Goal: Task Accomplishment & Management: Complete application form

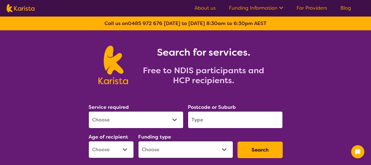
click at [131, 121] on select "Allied Health Assistant Assessment ([MEDICAL_DATA] or [MEDICAL_DATA]) Behaviour…" at bounding box center [136, 120] width 95 height 17
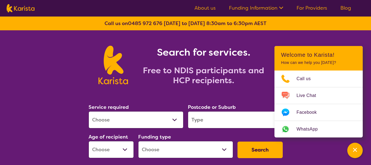
click at [111, 118] on select "Allied Health Assistant Assessment ([MEDICAL_DATA] or [MEDICAL_DATA]) Behaviour…" at bounding box center [136, 120] width 95 height 17
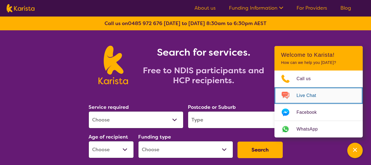
click at [304, 93] on span "Live Chat" at bounding box center [310, 96] width 26 height 8
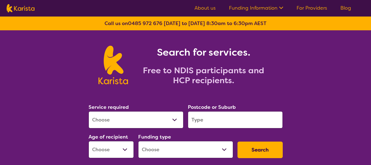
click at [145, 123] on select "Allied Health Assistant Assessment ([MEDICAL_DATA] or [MEDICAL_DATA]) Behaviour…" at bounding box center [136, 120] width 95 height 17
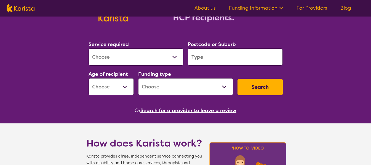
scroll to position [110, 0]
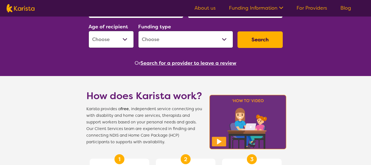
click at [118, 42] on select "Early Childhood - 0 to 9 Child - 10 to 11 Adolescent - 12 to 17 Adult - 18 to 6…" at bounding box center [111, 39] width 45 height 17
select select "EC"
click at [89, 31] on select "Early Childhood - 0 to 9 Child - 10 to 11 Adolescent - 12 to 17 Adult - 18 to 6…" at bounding box center [111, 39] width 45 height 17
click at [173, 39] on select "Home Care Package (HCP) National Disability Insurance Scheme (NDIS) I don't know" at bounding box center [185, 39] width 95 height 17
select select "NDIS"
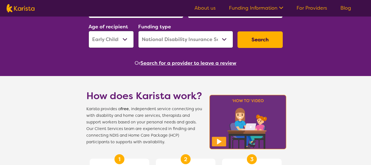
click at [138, 31] on select "Home Care Package (HCP) National Disability Insurance Scheme (NDIS) I don't know" at bounding box center [185, 39] width 95 height 17
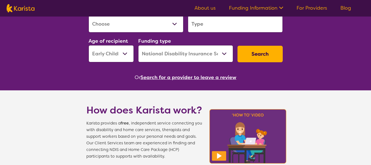
scroll to position [55, 0]
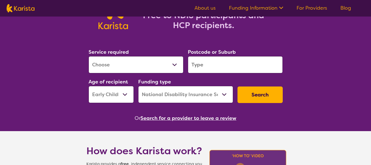
click at [215, 70] on input "search" at bounding box center [235, 64] width 95 height 17
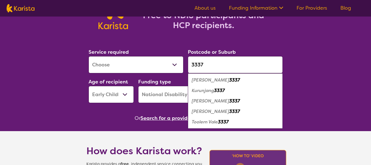
type input "3337"
click at [229, 80] on em "3337" at bounding box center [234, 80] width 11 height 6
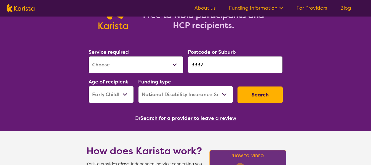
click at [172, 65] on select "Allied Health Assistant Assessment ([MEDICAL_DATA] or [MEDICAL_DATA]) Behaviour…" at bounding box center [136, 64] width 95 height 17
select select "[MEDICAL_DATA]"
click at [89, 56] on select "Allied Health Assistant Assessment ([MEDICAL_DATA] or [MEDICAL_DATA]) Behaviour…" at bounding box center [136, 64] width 95 height 17
click at [253, 94] on button "Search" at bounding box center [260, 95] width 45 height 17
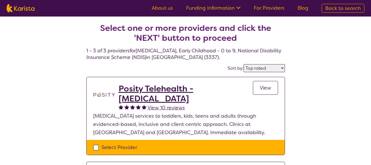
click at [259, 68] on select "Highly reviewed Top rated" at bounding box center [264, 68] width 41 height 8
select select "highly_reviewed"
click at [244, 64] on select "Highly reviewed Top rated" at bounding box center [264, 68] width 41 height 8
click at [97, 146] on div "Select Provider" at bounding box center [185, 148] width 185 height 8
checkbox input "true"
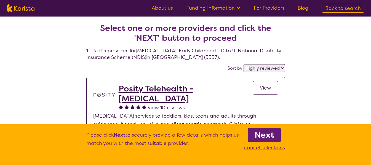
click at [267, 141] on link "Next" at bounding box center [264, 135] width 33 height 14
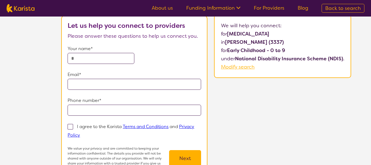
scroll to position [28, 0]
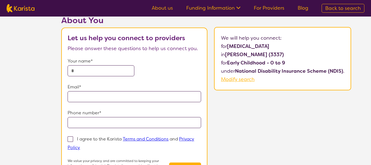
click at [115, 72] on input "text" at bounding box center [101, 70] width 67 height 11
type input "*****"
click at [103, 99] on input "email" at bounding box center [135, 96] width 134 height 11
type input "**********"
click at [105, 122] on input "tel" at bounding box center [135, 122] width 134 height 11
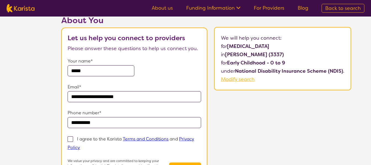
type input "**********"
click at [74, 139] on label "I agree to the Karista Terms and Conditions and Privacy Policy" at bounding box center [131, 143] width 127 height 15
click at [80, 146] on input "I agree to the Karista Terms and Conditions and Privacy Policy" at bounding box center [82, 148] width 4 height 4
checkbox input "true"
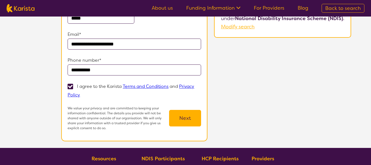
scroll to position [83, 0]
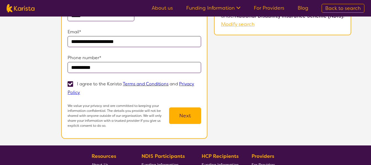
click at [178, 120] on button "Next" at bounding box center [185, 116] width 32 height 17
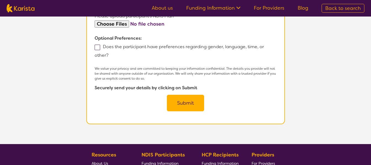
click at [186, 110] on button "Submit" at bounding box center [185, 103] width 37 height 17
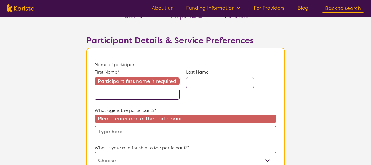
click at [140, 98] on input "text" at bounding box center [137, 94] width 85 height 11
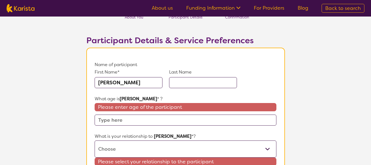
type input "[PERSON_NAME]"
click at [199, 81] on input "text" at bounding box center [203, 82] width 68 height 11
type input "u"
click at [125, 123] on input "text" at bounding box center [186, 120] width 182 height 11
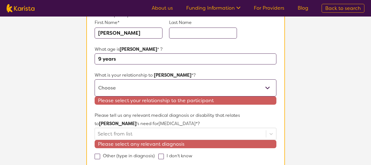
scroll to position [76, 0]
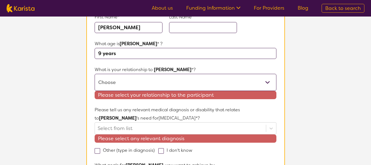
type input "9 years"
click at [130, 86] on select "This request is for myself I am their parent I am their child I am their spouse…" at bounding box center [186, 82] width 182 height 17
select select "I am their parent"
click at [95, 74] on select "This request is for myself I am their parent I am their child I am their spouse…" at bounding box center [186, 82] width 182 height 17
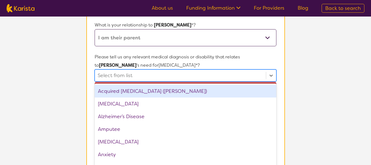
click at [131, 82] on div "option Acquired [MEDICAL_DATA] (ABI) focused, 1 of 75. 75 results available. Us…" at bounding box center [186, 76] width 182 height 12
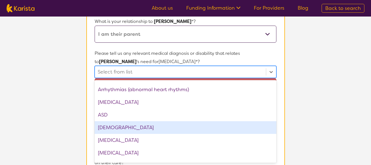
scroll to position [83, 0]
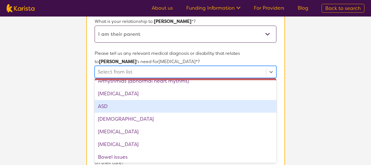
click at [132, 108] on div "ASD" at bounding box center [186, 106] width 182 height 13
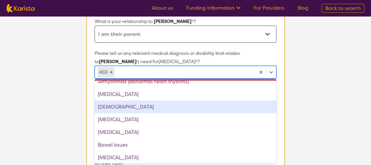
scroll to position [110, 0]
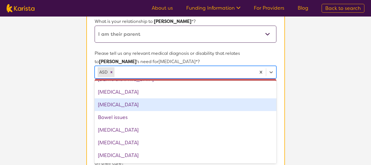
click at [36, 98] on section "L About You 2 Participant Details 3 Confirmation Participant Details & Service …" at bounding box center [185, 155] width 371 height 527
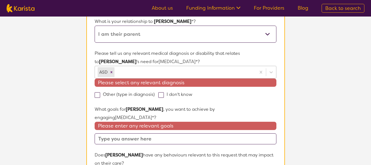
click at [143, 73] on div at bounding box center [184, 72] width 137 height 9
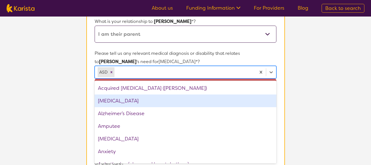
click at [133, 102] on div "[MEDICAL_DATA]" at bounding box center [186, 101] width 182 height 13
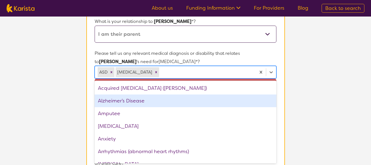
click at [63, 97] on section "L About You 2 Participant Details 3 Confirmation Participant Details & Service …" at bounding box center [185, 155] width 371 height 527
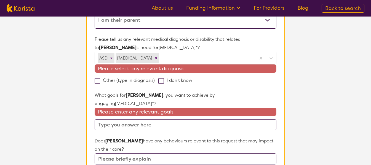
scroll to position [152, 0]
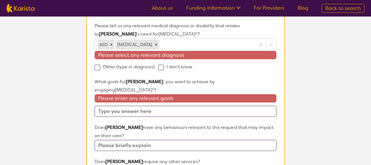
click at [126, 112] on input "text" at bounding box center [186, 111] width 182 height 11
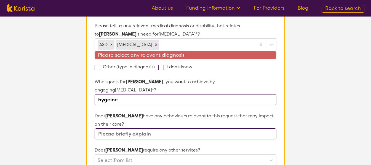
type input "hygeine"
click at [69, 105] on section "L About You 2 Participant Details 3 Confirmation Participant Details & Service …" at bounding box center [185, 122] width 371 height 515
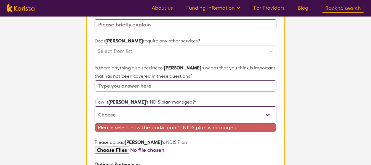
scroll to position [262, 0]
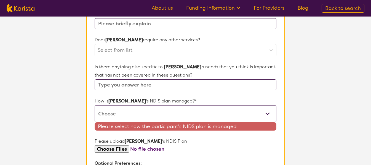
click at [117, 113] on select "Self-managed NDIS plan Managed by a registered plan management provider (not th…" at bounding box center [186, 113] width 182 height 17
select select "Self Managed"
click at [95, 105] on select "Self-managed NDIS plan Managed by a registered plan management provider (not th…" at bounding box center [186, 113] width 182 height 17
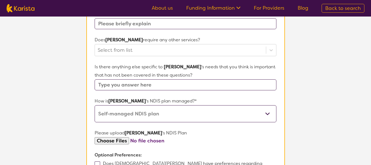
click at [78, 101] on section "L About You 2 Participant Details 3 Confirmation Participant Details & Service …" at bounding box center [185, 7] width 371 height 507
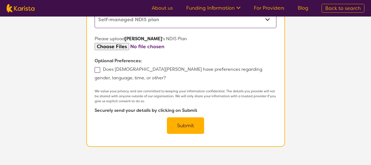
scroll to position [373, 0]
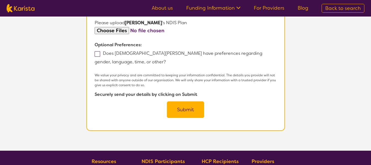
click at [185, 111] on button "Submit" at bounding box center [185, 110] width 37 height 17
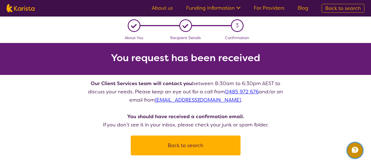
click at [352, 154] on icon "Channel Menu" at bounding box center [355, 150] width 11 height 11
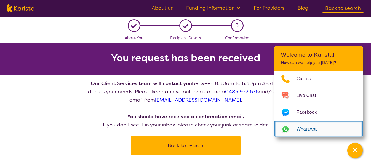
click at [309, 129] on span "WhatsApp" at bounding box center [311, 129] width 28 height 8
